Goal: Transaction & Acquisition: Purchase product/service

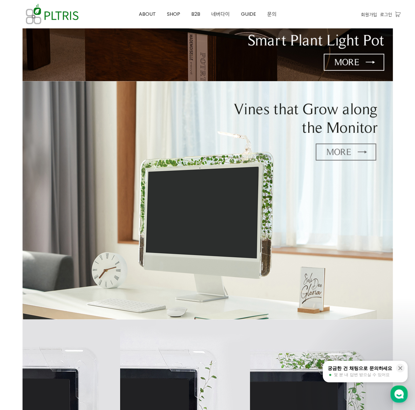
scroll to position [247, 0]
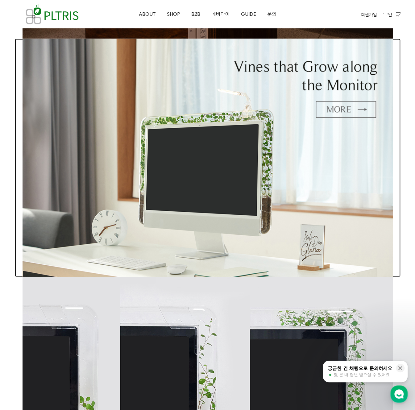
click at [336, 110] on img at bounding box center [208, 158] width 370 height 238
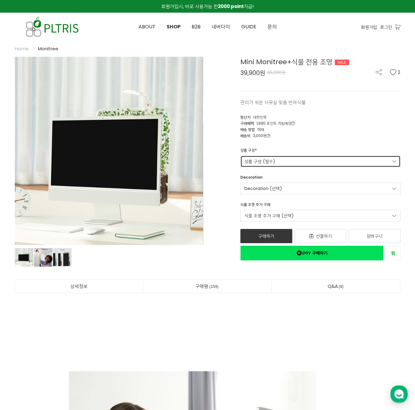
click at [294, 159] on link "상품 구성 (필수)" at bounding box center [320, 162] width 160 height 12
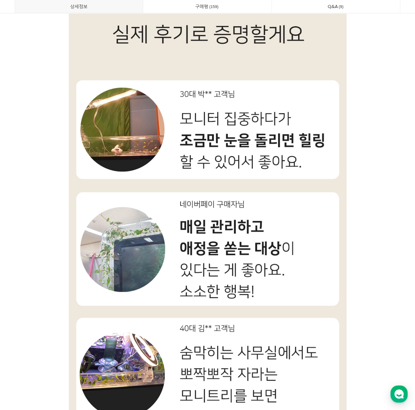
scroll to position [5029, 0]
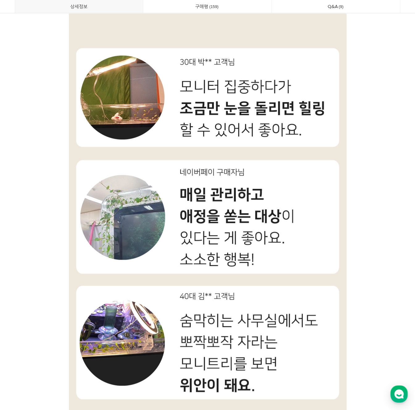
click at [131, 211] on img at bounding box center [208, 225] width 278 height 2771
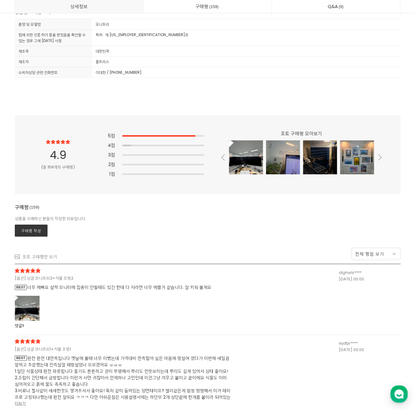
scroll to position [16013, 0]
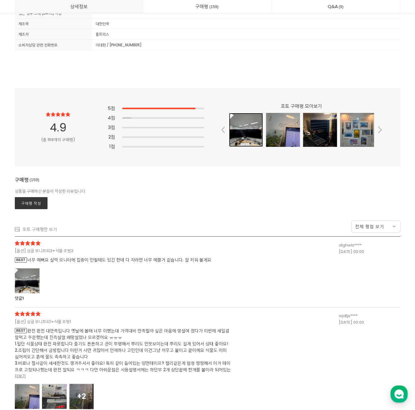
click at [247, 131] on div at bounding box center [246, 130] width 34 height 34
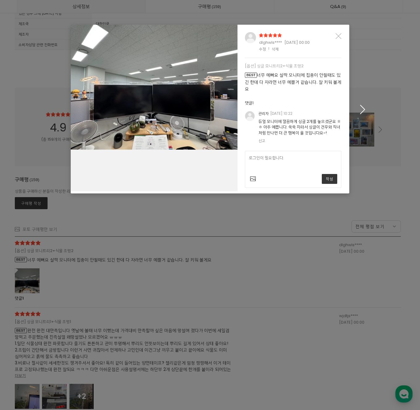
click at [361, 111] on icon "button" at bounding box center [363, 109] width 10 height 9
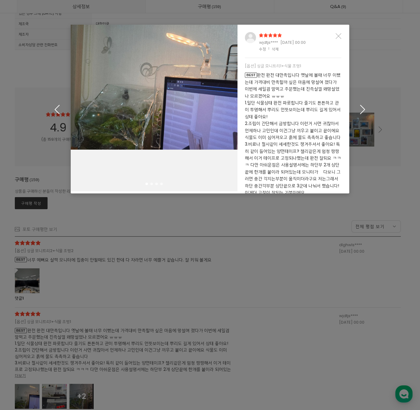
click at [361, 111] on icon "button" at bounding box center [363, 109] width 10 height 9
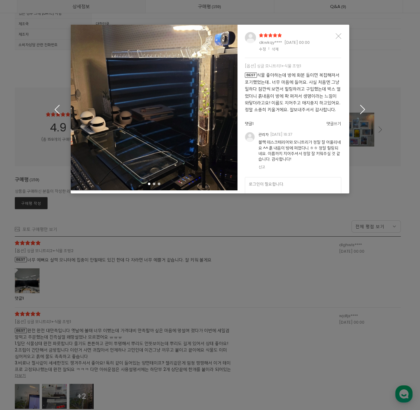
click at [361, 111] on icon "button" at bounding box center [363, 109] width 10 height 9
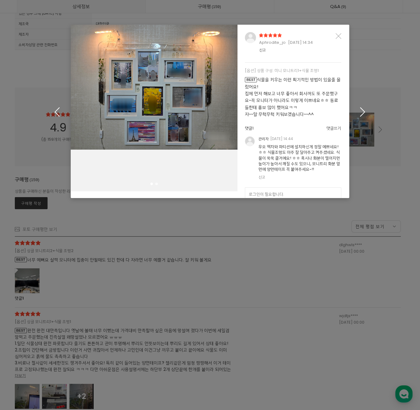
click at [361, 111] on icon "button" at bounding box center [363, 111] width 10 height 9
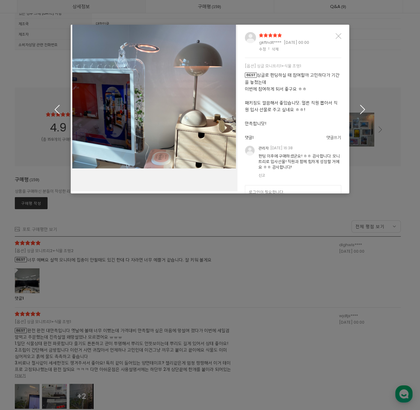
click at [361, 111] on icon "button" at bounding box center [363, 109] width 10 height 9
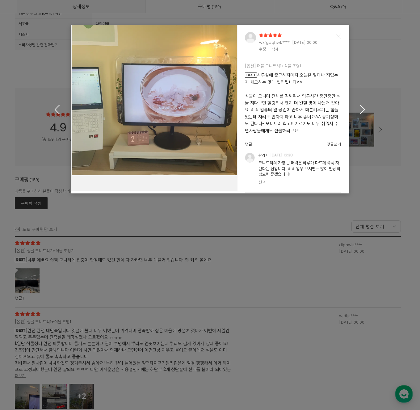
click at [361, 111] on icon "button" at bounding box center [363, 109] width 10 height 9
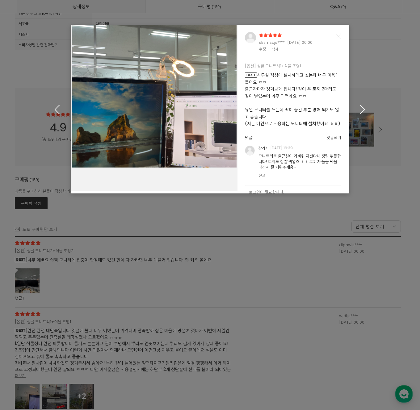
click at [361, 111] on icon "button" at bounding box center [363, 109] width 10 height 9
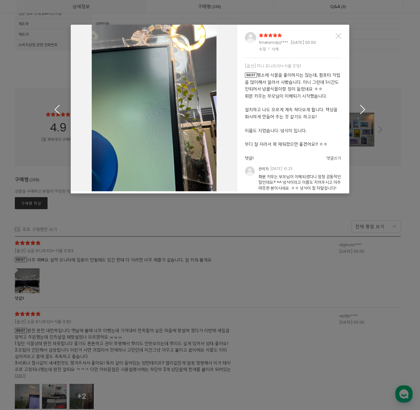
click at [361, 111] on icon "button" at bounding box center [363, 109] width 10 height 9
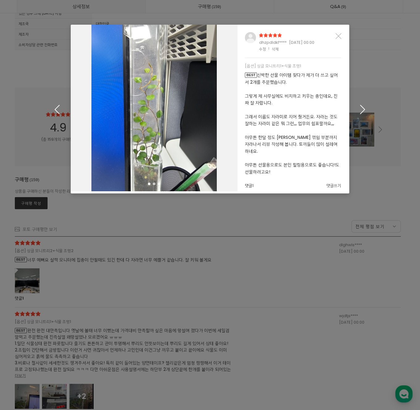
click at [361, 111] on icon "button" at bounding box center [363, 109] width 10 height 9
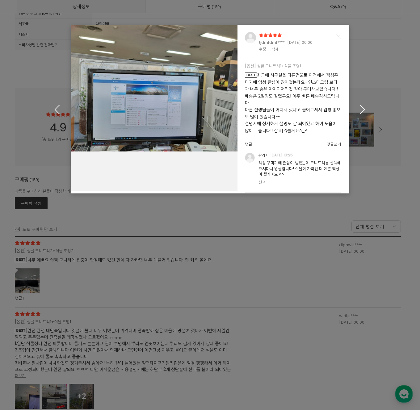
click at [326, 87] on span "BEST 최근에 사무실을 다른건물로 이전해서 책상꾸미기에 엄청 관심이 많아졌는데요~ 인스타그램 보다가 너무 좋은 아이디어인것 같아 구매해보았습…" at bounding box center [293, 102] width 96 height 61
click at [359, 106] on icon "button" at bounding box center [363, 109] width 10 height 9
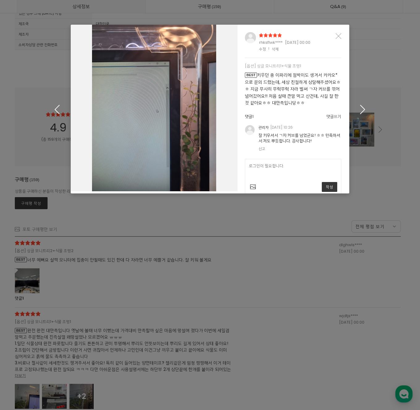
click at [359, 106] on icon "button" at bounding box center [363, 109] width 10 height 9
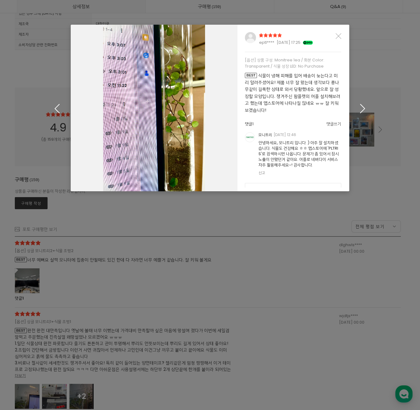
click at [359, 106] on icon "button" at bounding box center [363, 108] width 10 height 9
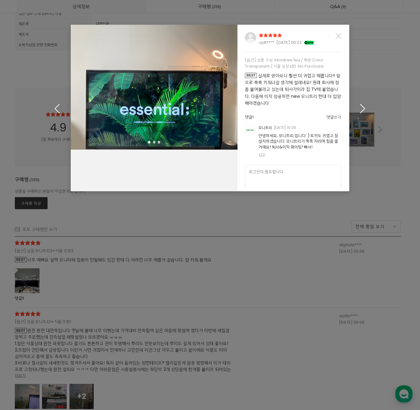
click at [359, 106] on icon "button" at bounding box center [363, 108] width 10 height 9
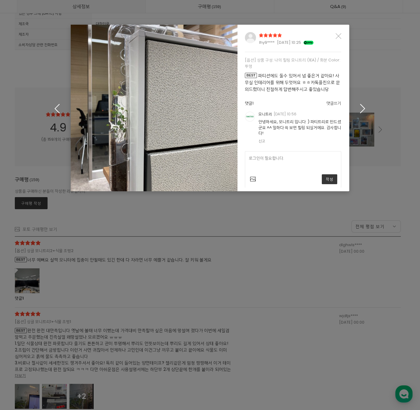
click at [359, 106] on icon "button" at bounding box center [363, 108] width 10 height 9
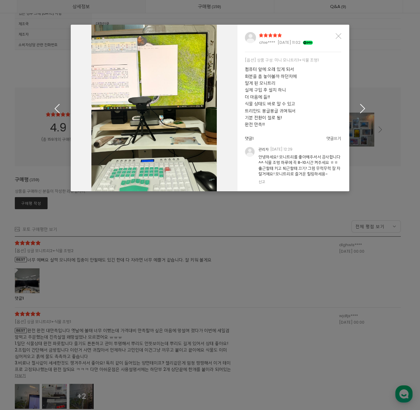
click at [359, 106] on icon "button" at bounding box center [363, 108] width 10 height 9
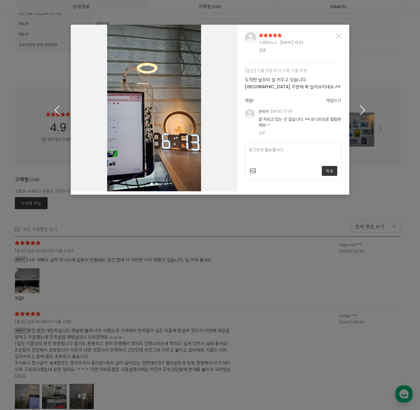
click at [364, 107] on icon "button" at bounding box center [363, 110] width 10 height 9
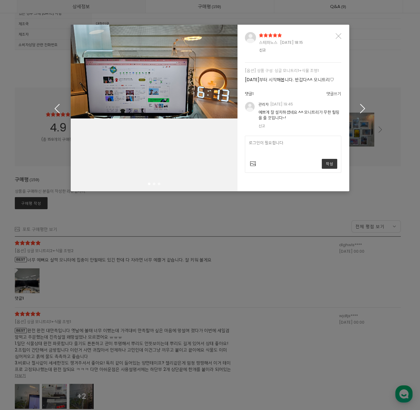
click at [364, 107] on icon "button" at bounding box center [363, 108] width 10 height 9
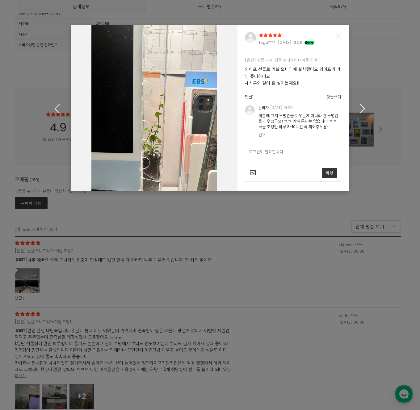
click at [364, 107] on icon "button" at bounding box center [363, 108] width 10 height 9
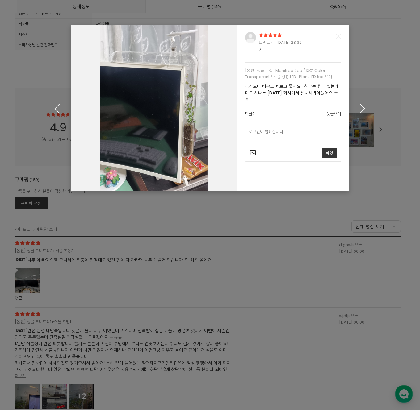
click at [364, 107] on icon "button" at bounding box center [363, 108] width 10 height 9
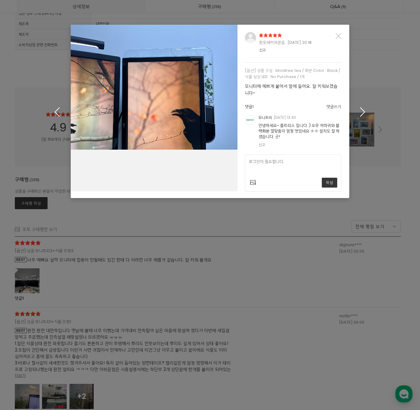
click at [364, 107] on icon "button" at bounding box center [363, 111] width 10 height 9
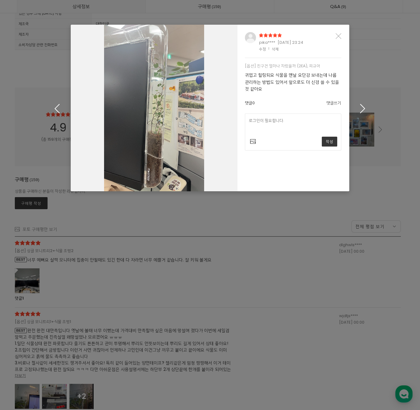
click at [364, 107] on icon "button" at bounding box center [363, 108] width 10 height 9
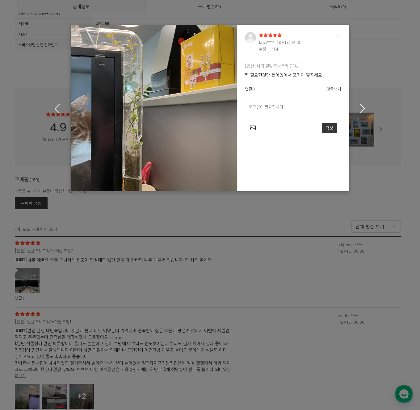
click at [364, 107] on icon "button" at bounding box center [363, 108] width 10 height 9
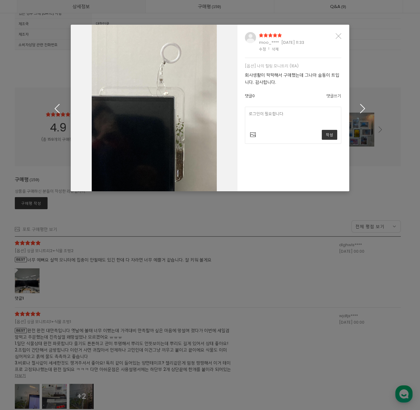
click at [364, 107] on icon "button" at bounding box center [363, 108] width 10 height 9
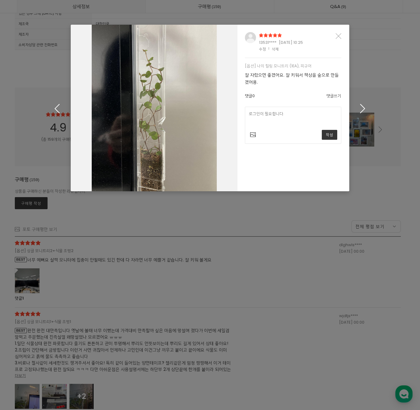
click at [364, 107] on icon "button" at bounding box center [363, 108] width 10 height 9
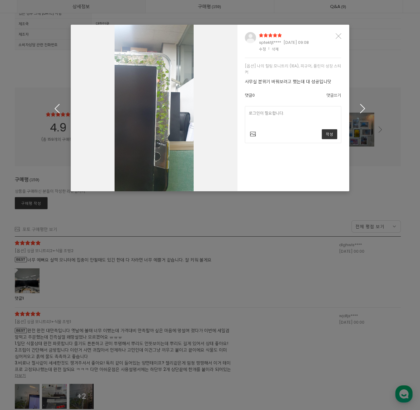
click at [364, 107] on icon "button" at bounding box center [363, 108] width 10 height 9
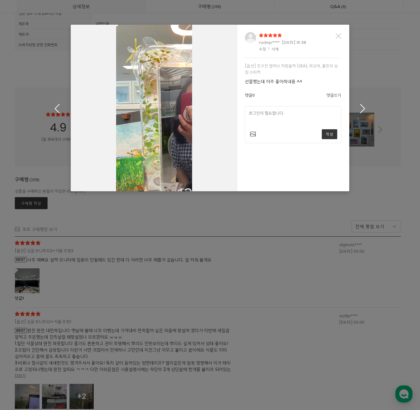
click at [364, 107] on icon "button" at bounding box center [363, 108] width 10 height 9
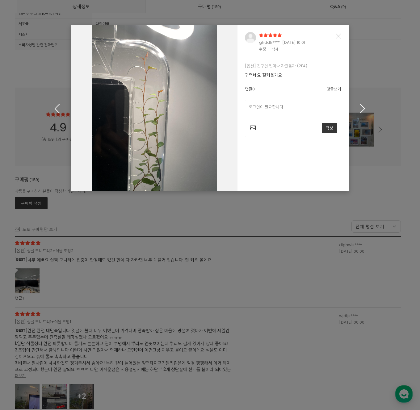
click at [339, 37] on icon "Close" at bounding box center [338, 36] width 6 height 6
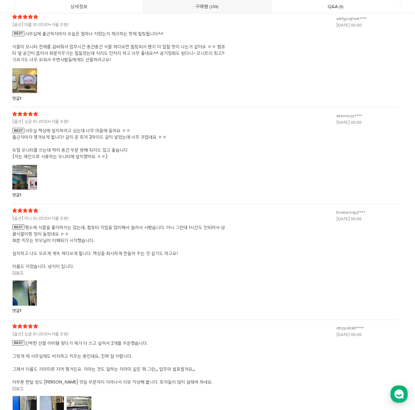
scroll to position [16877, 0]
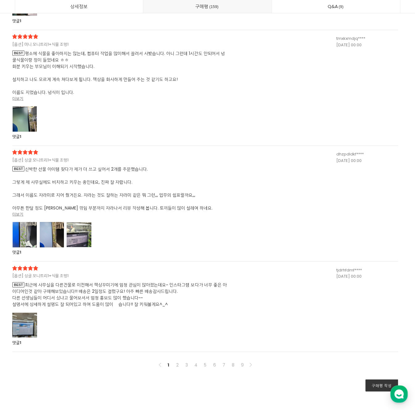
click at [34, 125] on div at bounding box center [24, 118] width 25 height 25
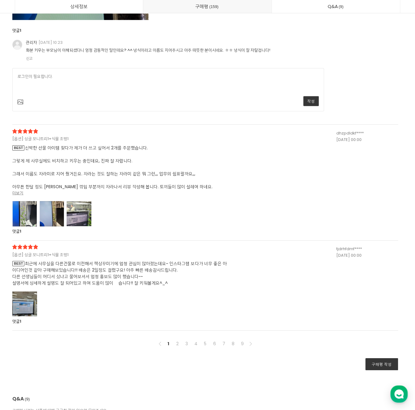
scroll to position [17216, 0]
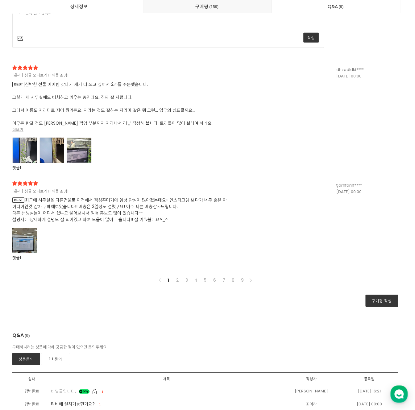
click at [80, 152] on div at bounding box center [79, 150] width 25 height 25
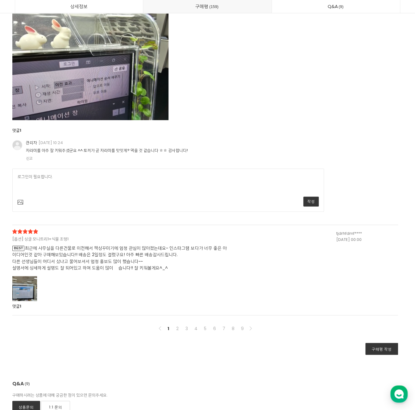
scroll to position [17926, 0]
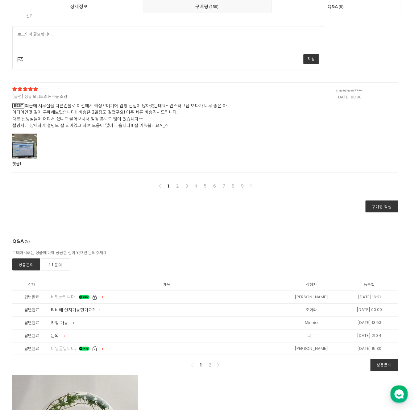
click at [25, 144] on div at bounding box center [24, 145] width 25 height 25
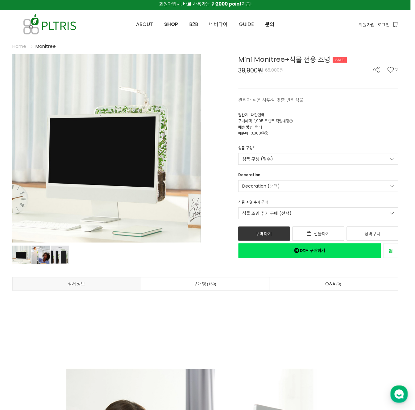
scroll to position [0, 0]
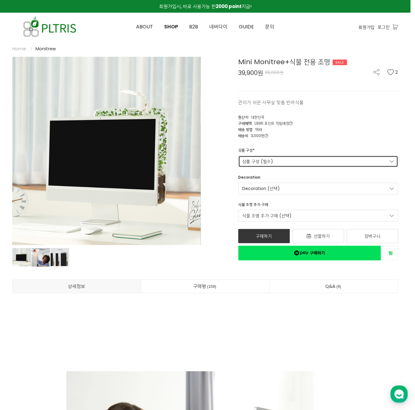
click at [323, 163] on link "상품 구성 (필수)" at bounding box center [318, 162] width 160 height 12
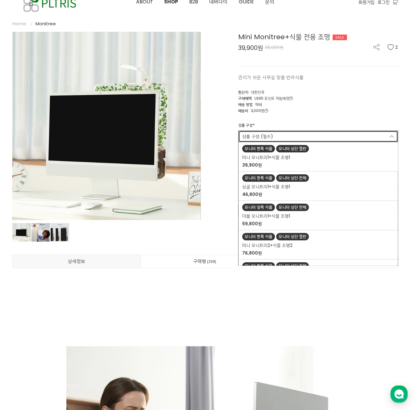
scroll to position [31, 0]
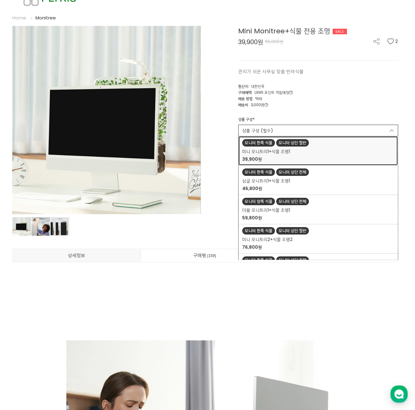
click at [275, 153] on span "미니 모니트리1+식물 조명1" at bounding box center [266, 151] width 48 height 6
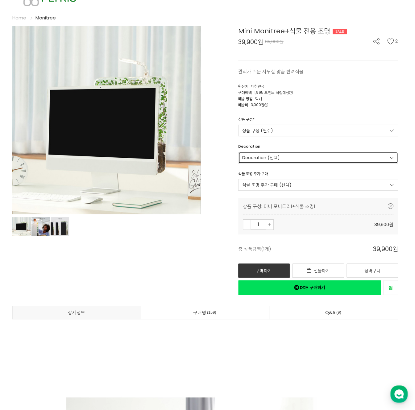
click at [301, 159] on link "Decoration (선택)" at bounding box center [318, 158] width 160 height 12
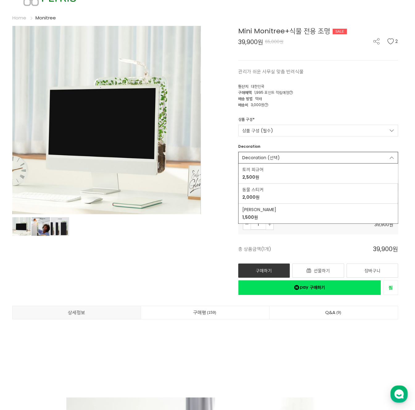
click at [304, 146] on div "Decoration Decoration (선택) 토끼 피규어 2,500원 동물 스티커 2,000원 이파리 스티커 1,500원" at bounding box center [318, 154] width 169 height 20
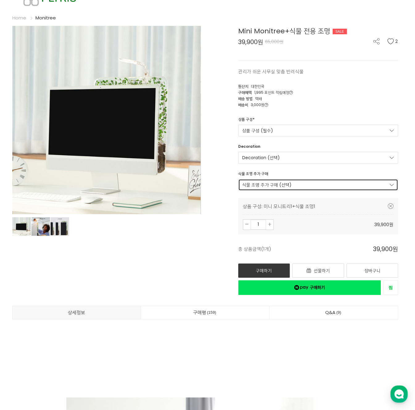
click at [314, 185] on link "식물 조명 추가 구매 (선택)" at bounding box center [318, 185] width 160 height 12
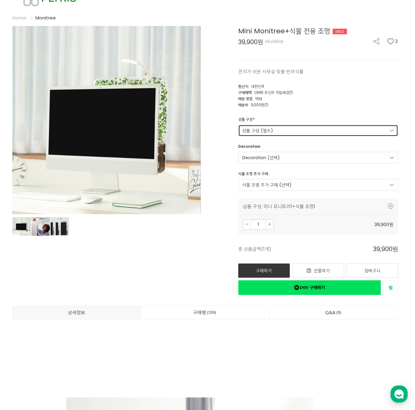
click at [301, 130] on link "상품 구성 (필수)" at bounding box center [318, 131] width 160 height 12
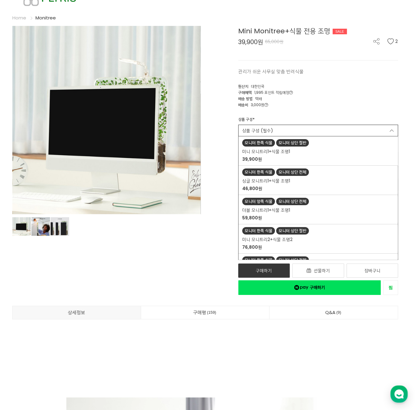
click at [309, 113] on div "상품 구성 * 상품 구성 (필수) 모니터 한쪽 식물 모니터 상단 절반 미니 모니트리1+식물 조명1 39,900원 모니터 한쪽 식물 모니터 상단…" at bounding box center [318, 188] width 160 height 151
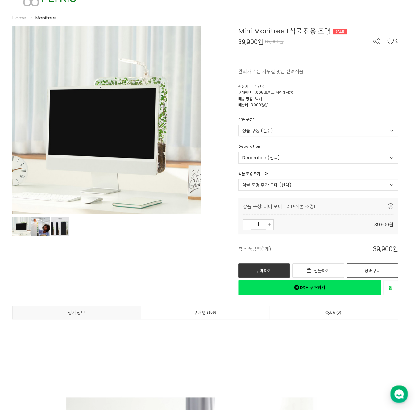
click at [358, 267] on link "장바구니" at bounding box center [373, 271] width 52 height 14
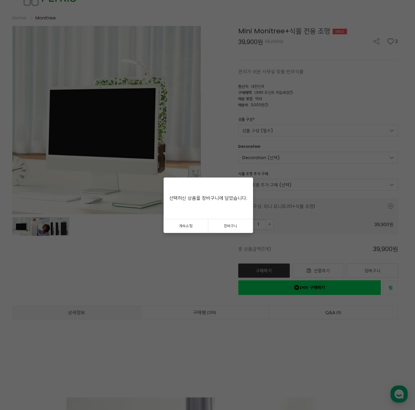
click at [238, 226] on link "장바구니" at bounding box center [230, 226] width 45 height 14
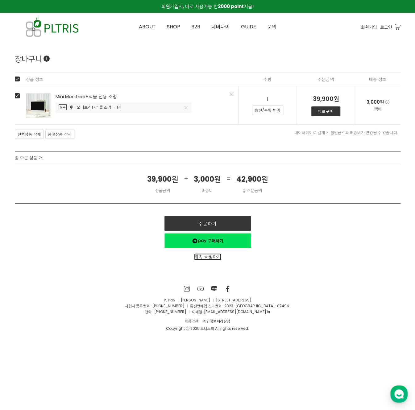
click at [205, 254] on link "계속 쇼핑하기" at bounding box center [207, 256] width 27 height 6
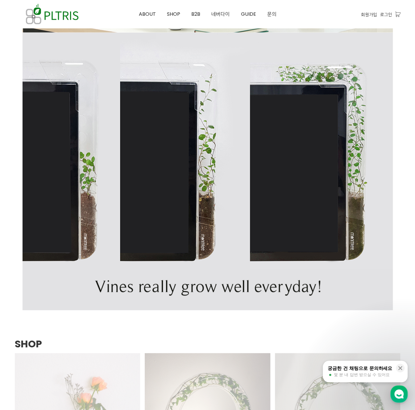
scroll to position [494, 0]
